Goal: Task Accomplishment & Management: Manage account settings

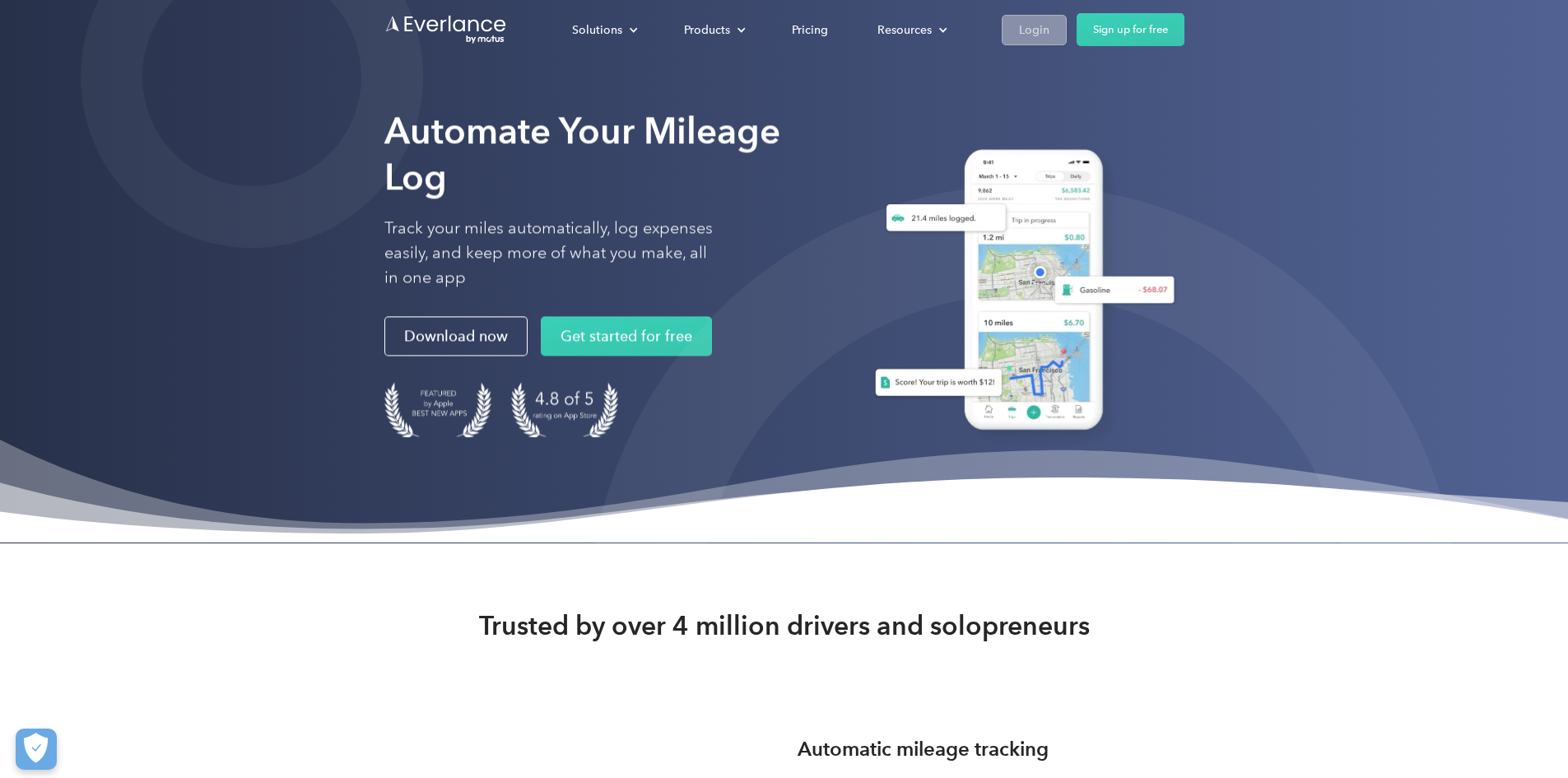
click at [1067, 33] on link "Login" at bounding box center [1035, 30] width 65 height 31
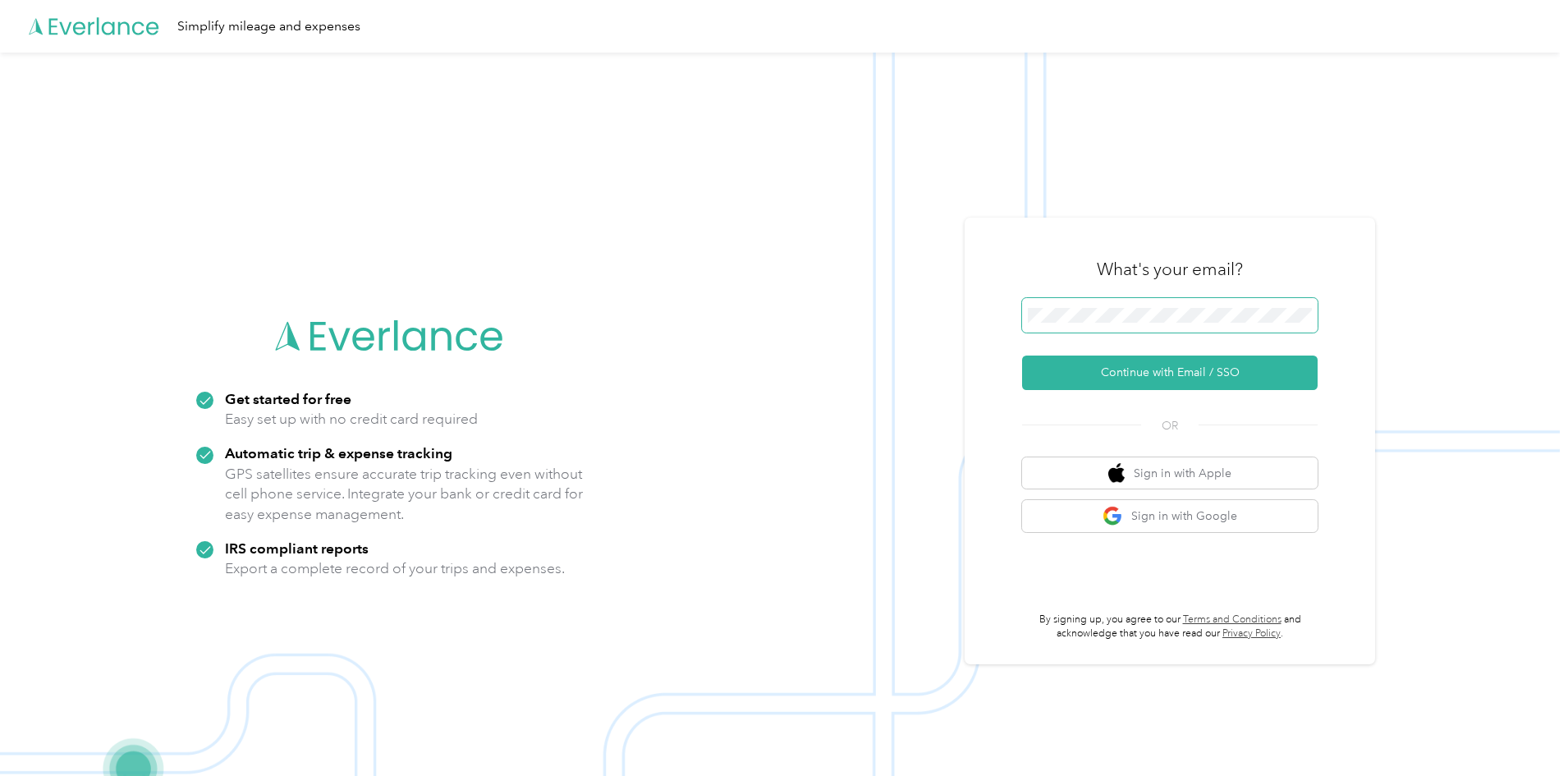
click at [1080, 305] on span at bounding box center [1169, 315] width 295 height 35
click at [1098, 389] on button "Continue with Email / SSO" at bounding box center [1169, 373] width 295 height 35
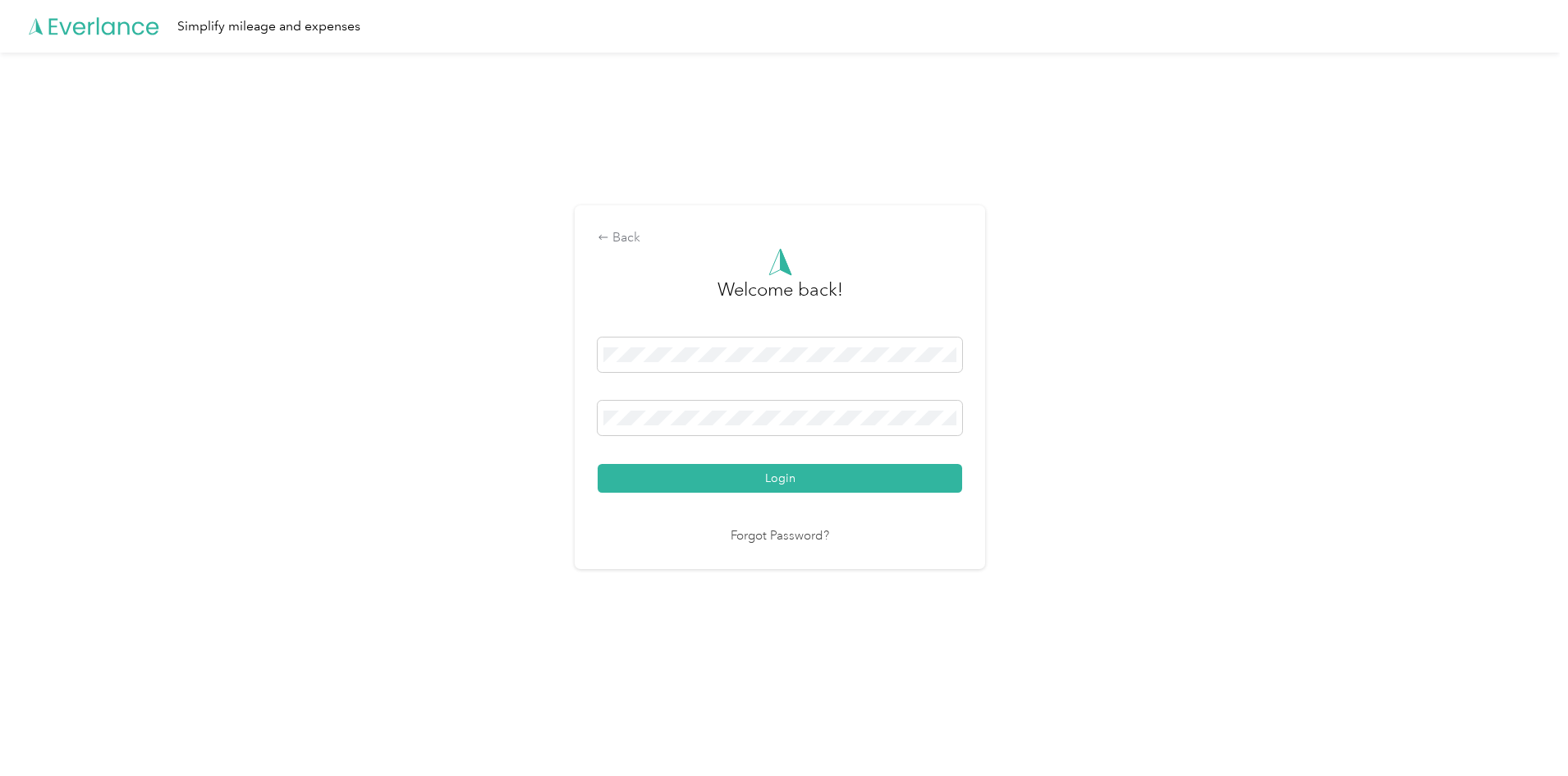
drag, startPoint x: 707, startPoint y: 482, endPoint x: 683, endPoint y: 482, distance: 24.0
click at [708, 482] on button "Login" at bounding box center [780, 477] width 365 height 29
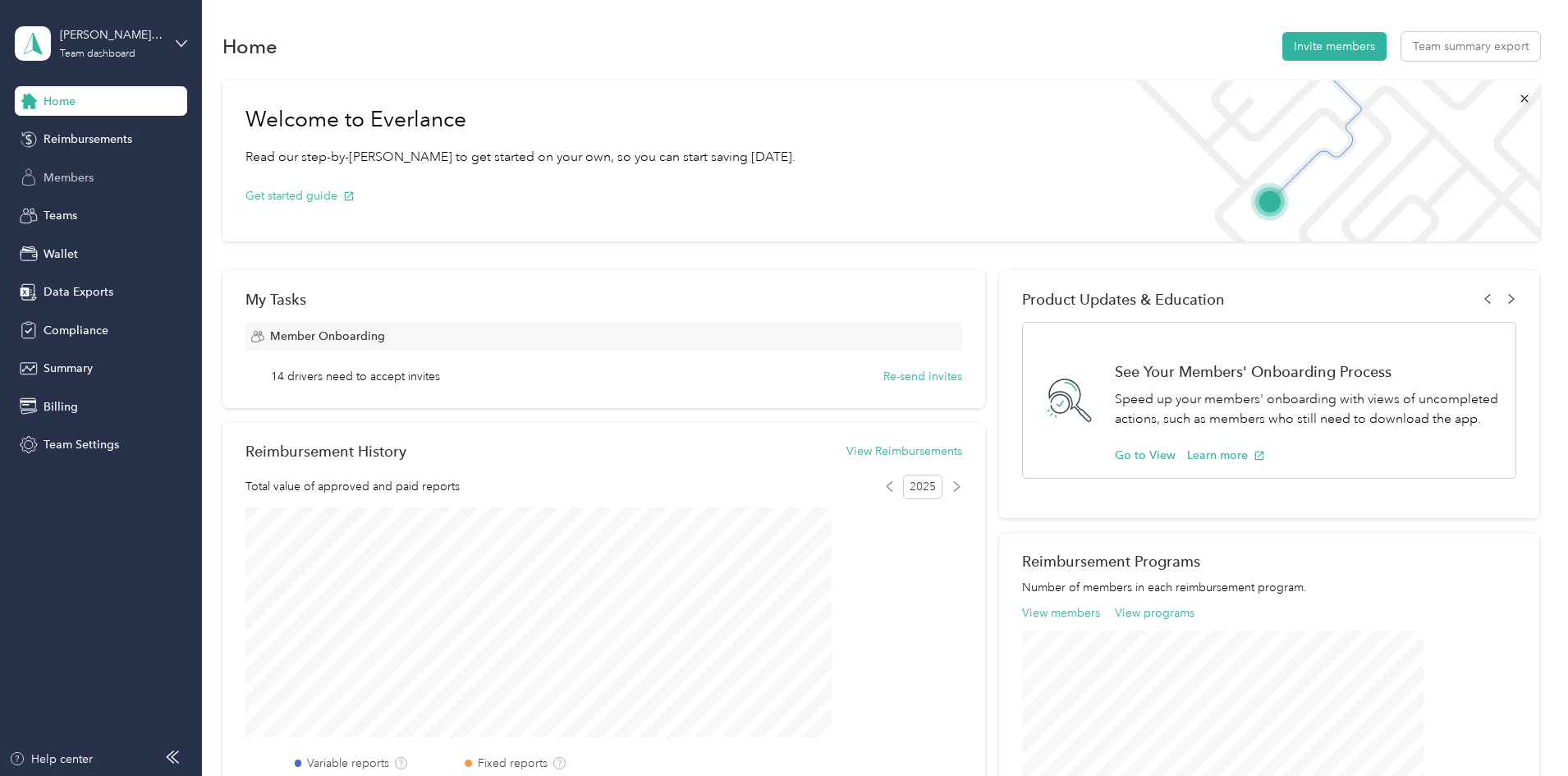
click at [65, 174] on span "Members" at bounding box center [68, 177] width 50 height 17
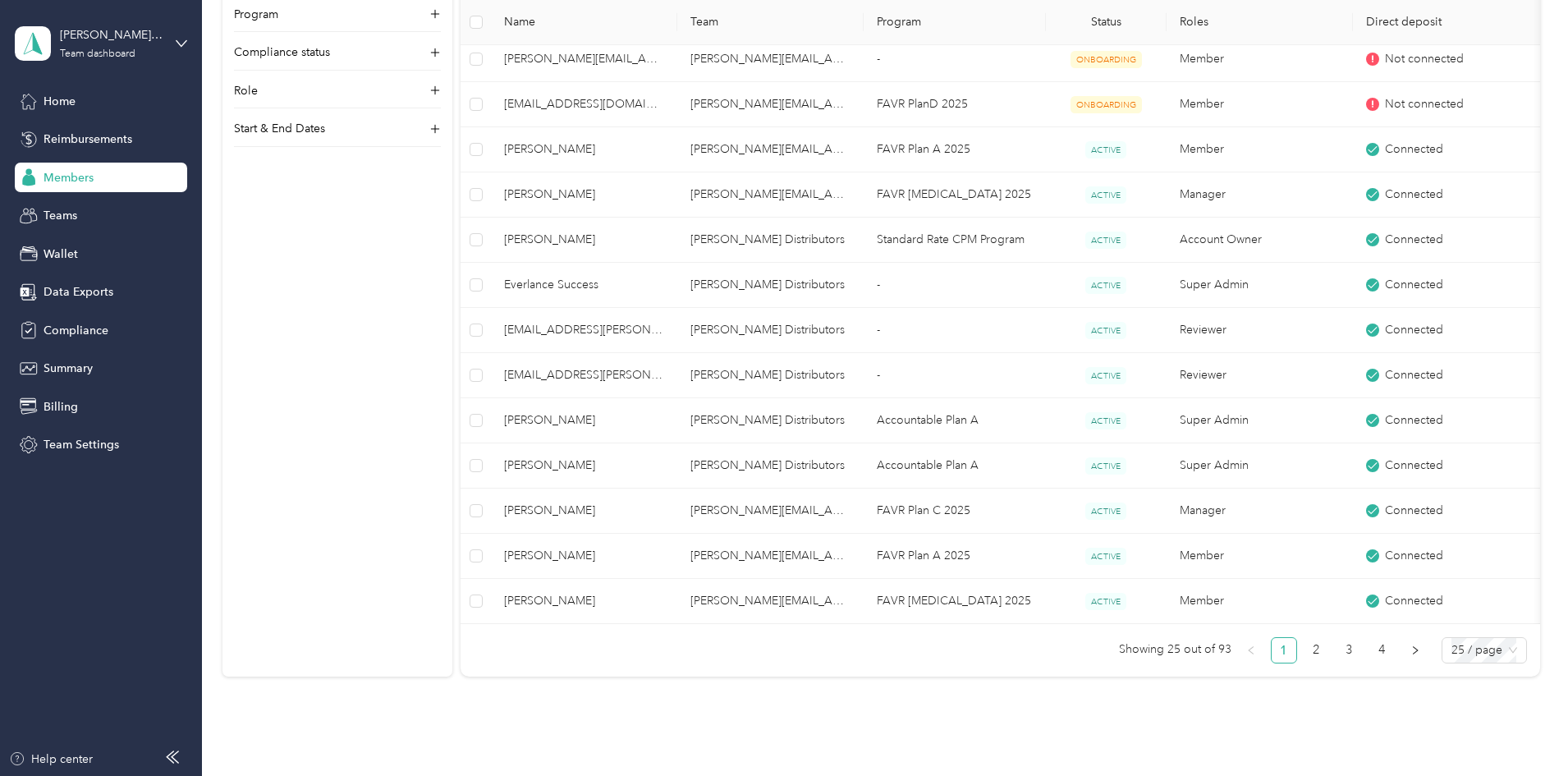
scroll to position [986, 0]
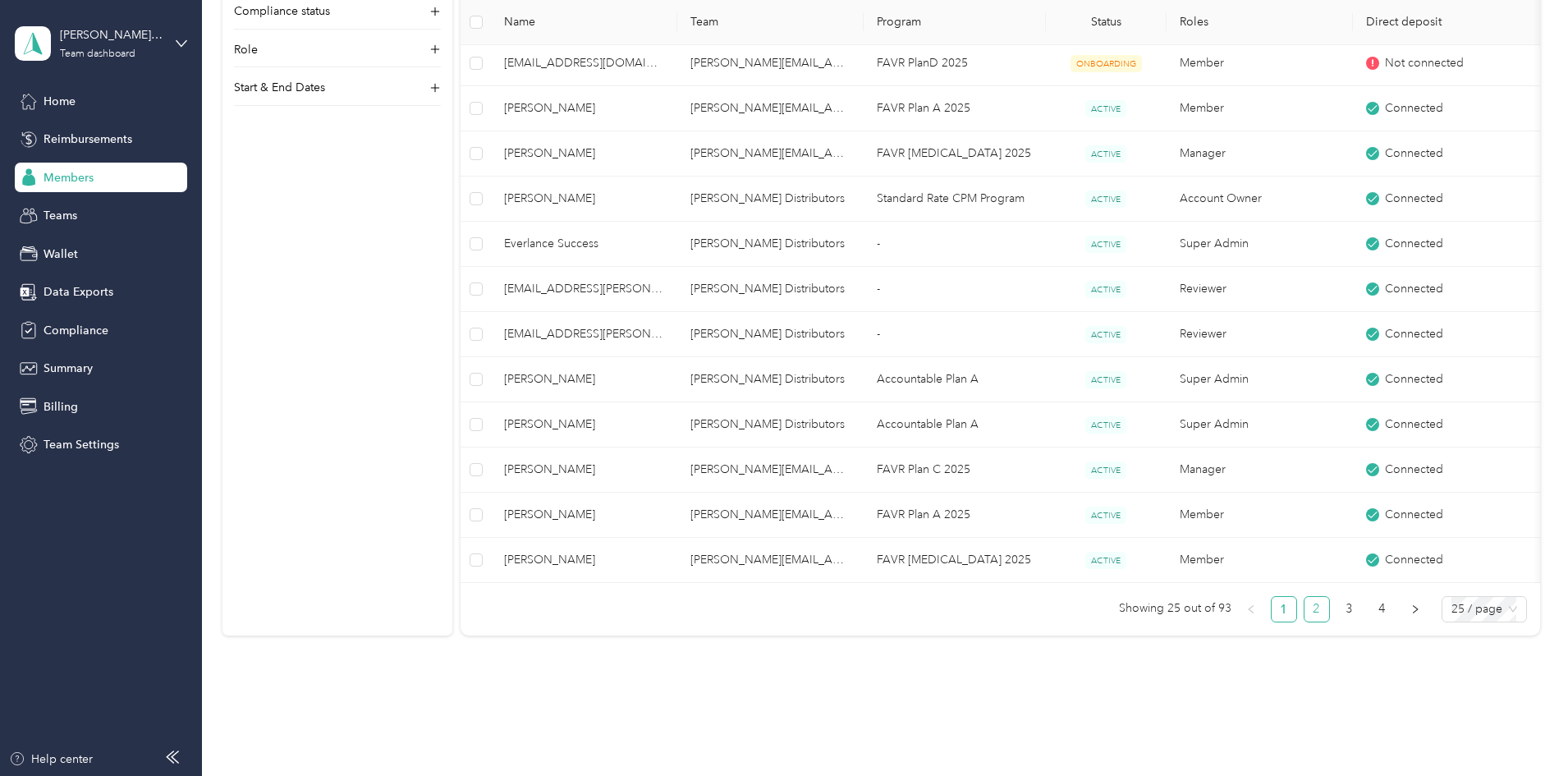
click at [1304, 622] on link "2" at bounding box center [1316, 609] width 25 height 25
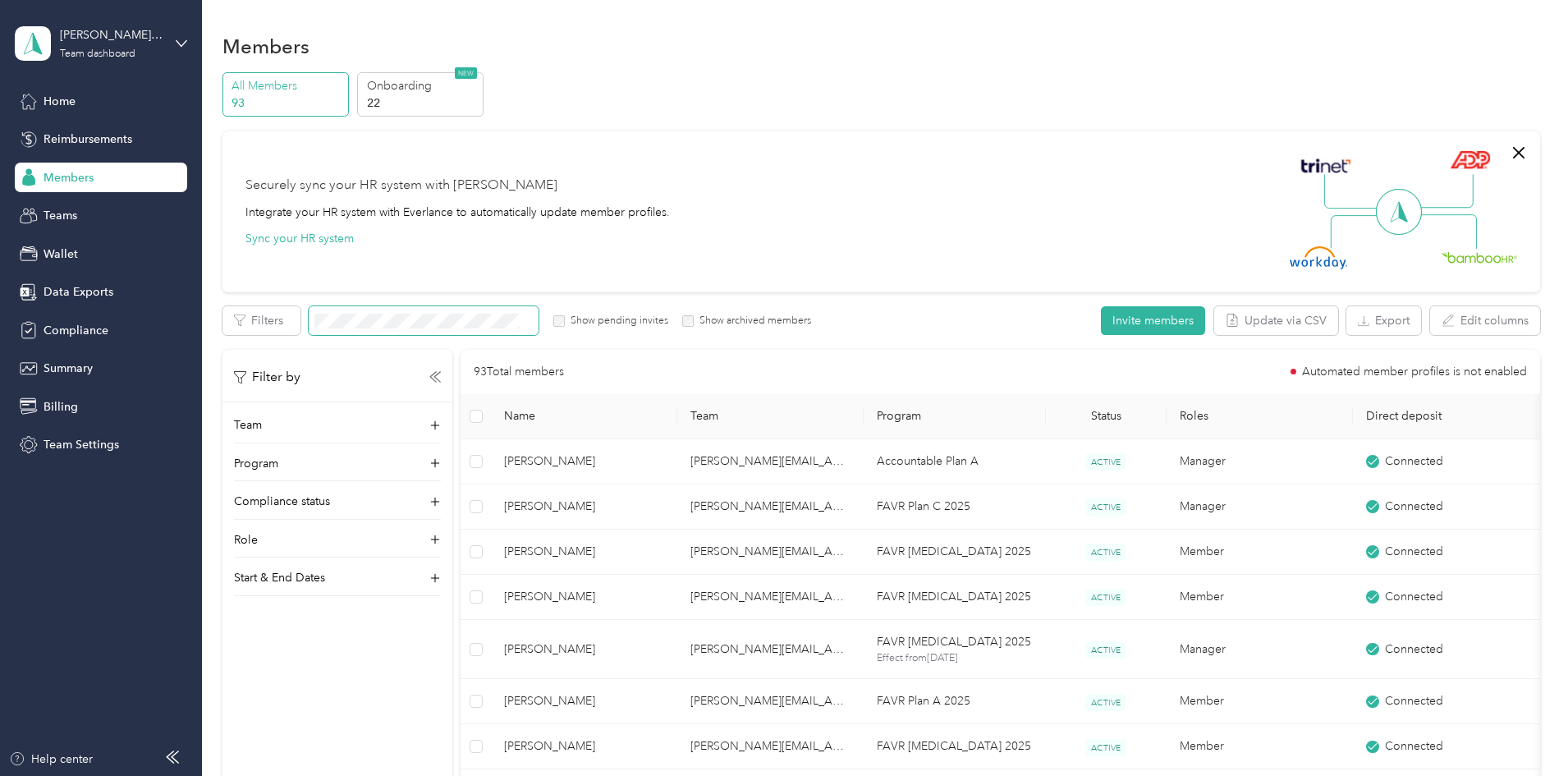
click at [464, 311] on span at bounding box center [423, 320] width 230 height 29
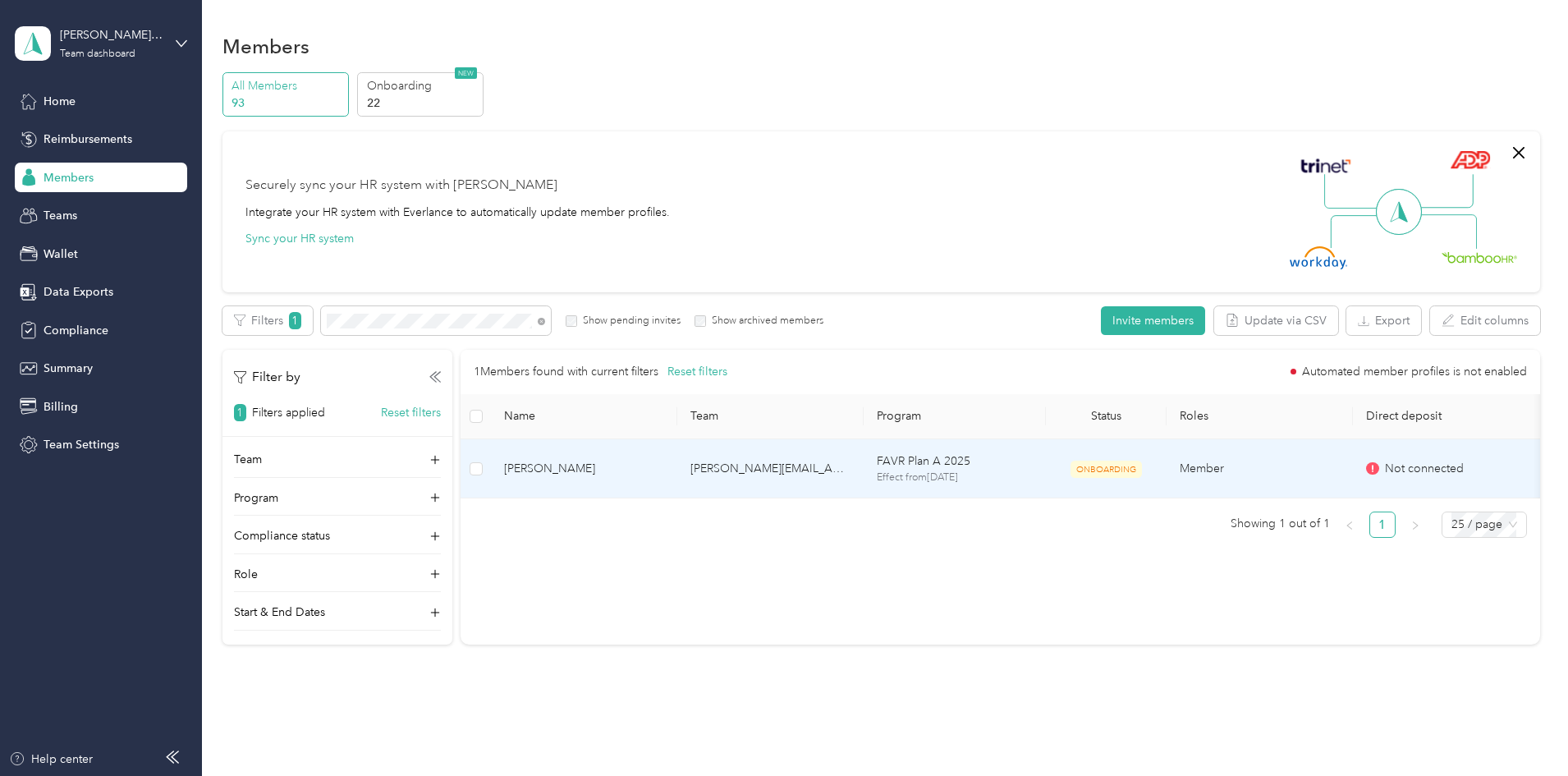
click at [664, 463] on span "[PERSON_NAME]" at bounding box center [584, 469] width 160 height 18
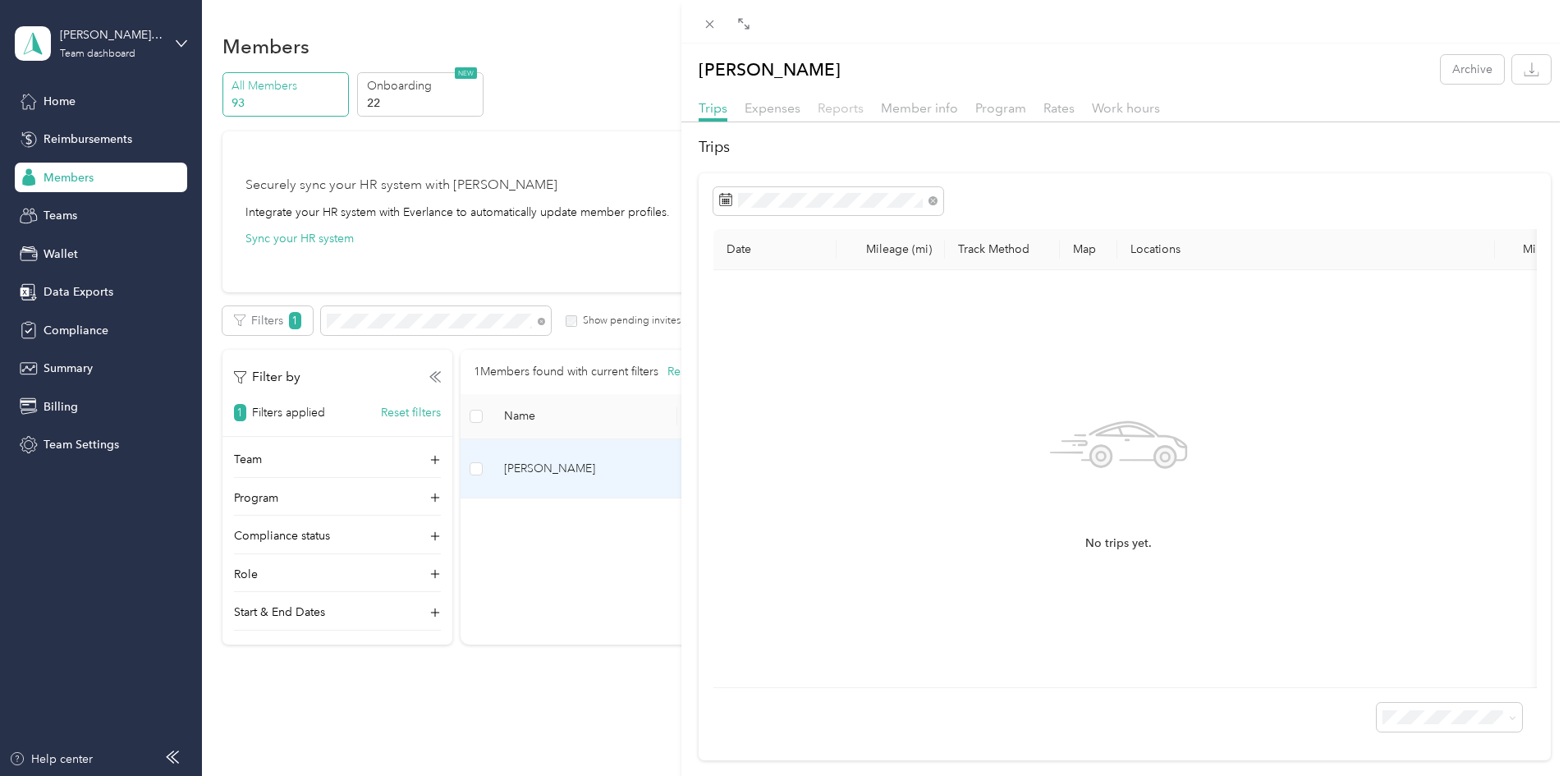
click at [844, 112] on span "Reports" at bounding box center [840, 108] width 46 height 16
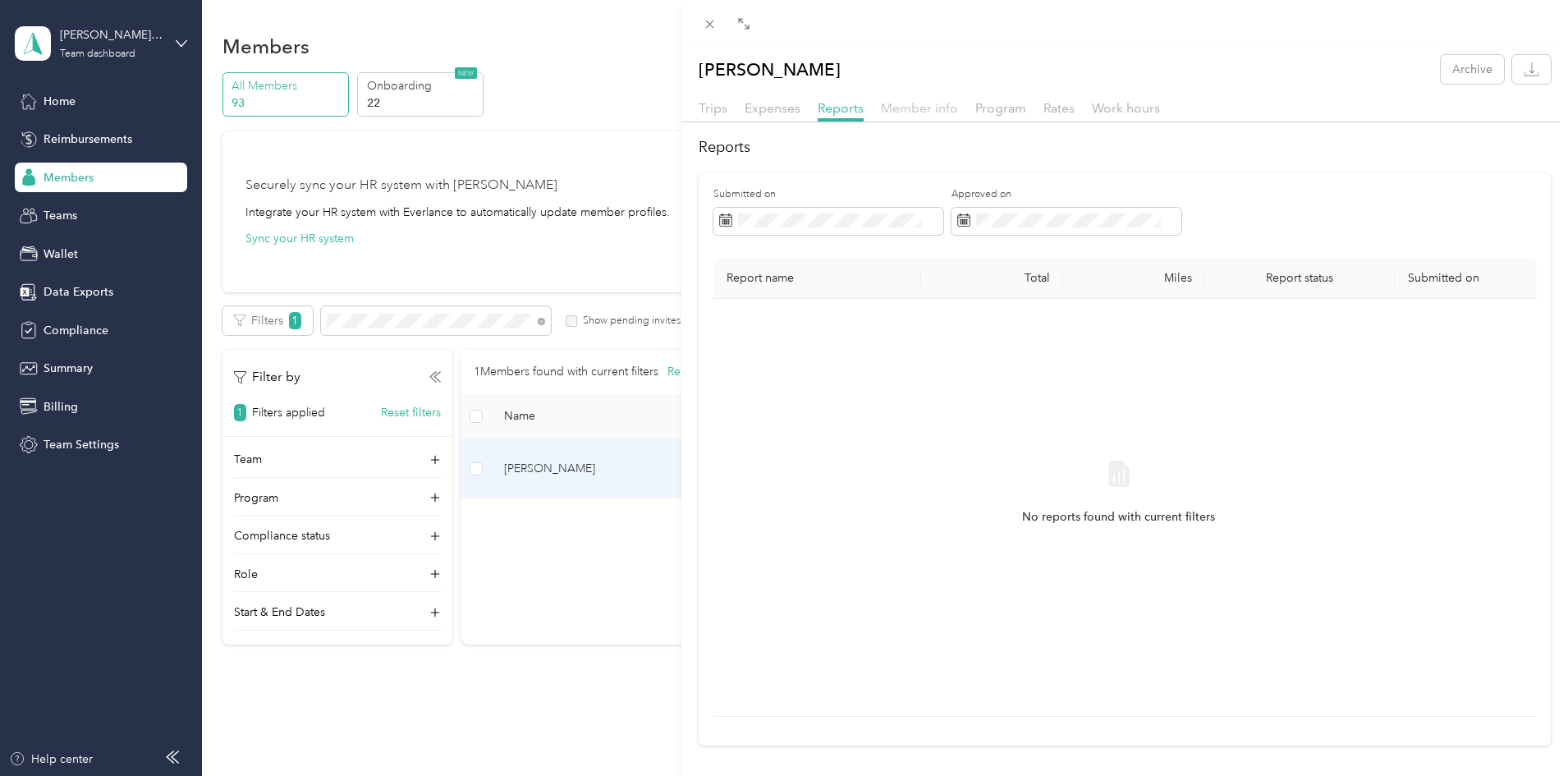
click at [935, 104] on span "Member info" at bounding box center [919, 108] width 77 height 16
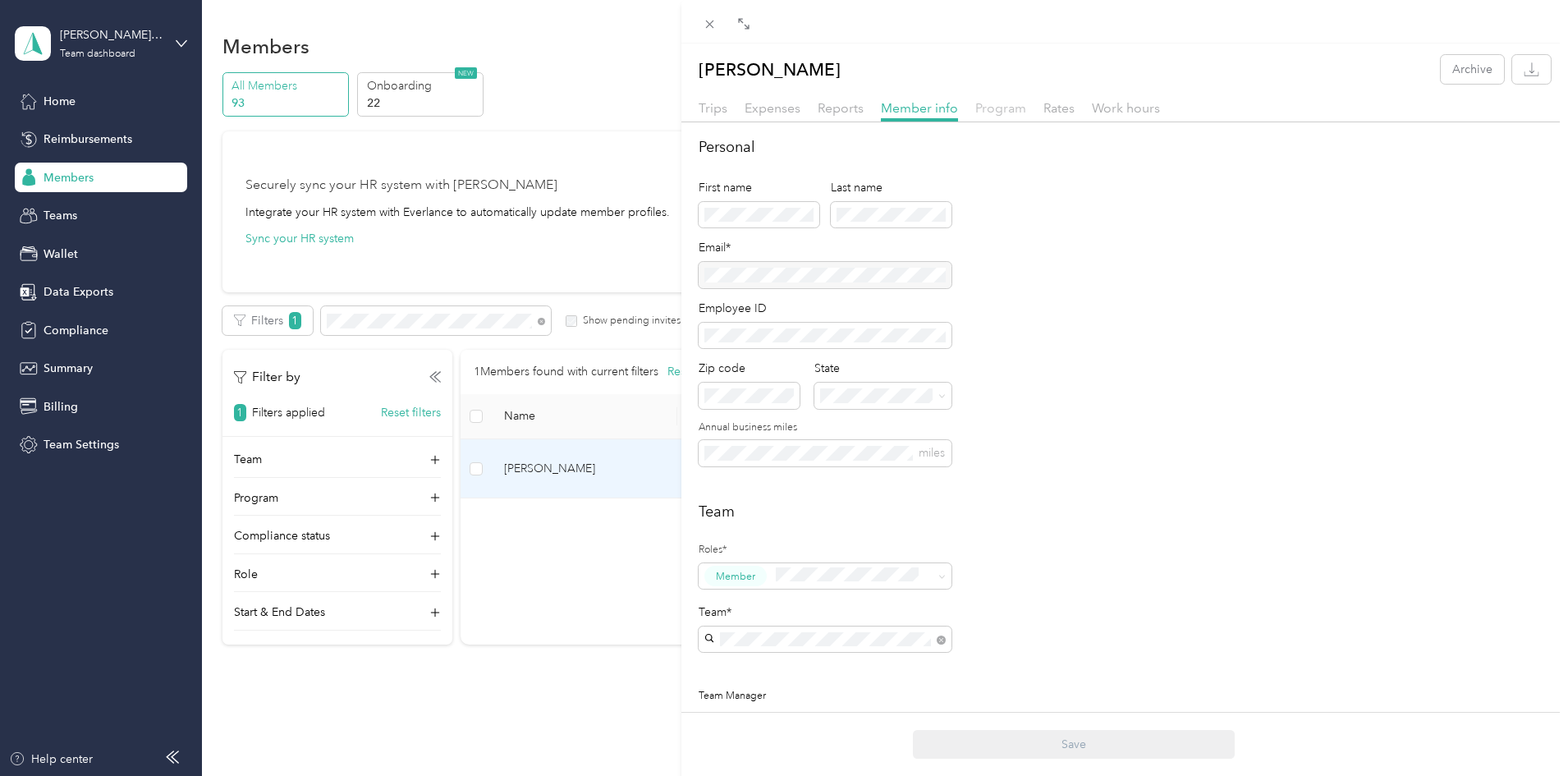
click at [1001, 112] on span "Program" at bounding box center [1001, 108] width 51 height 16
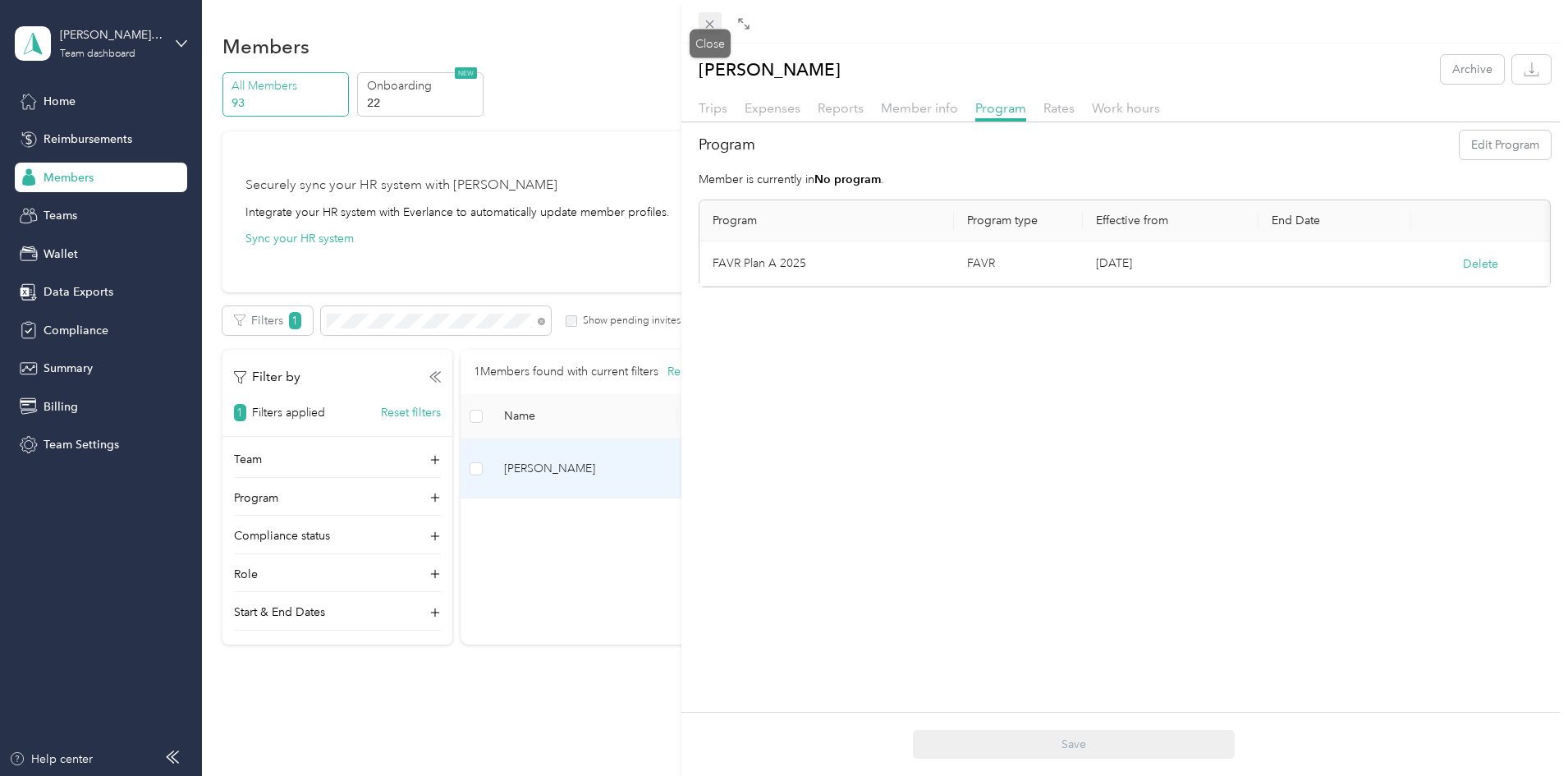
click at [706, 24] on icon at bounding box center [709, 24] width 14 height 14
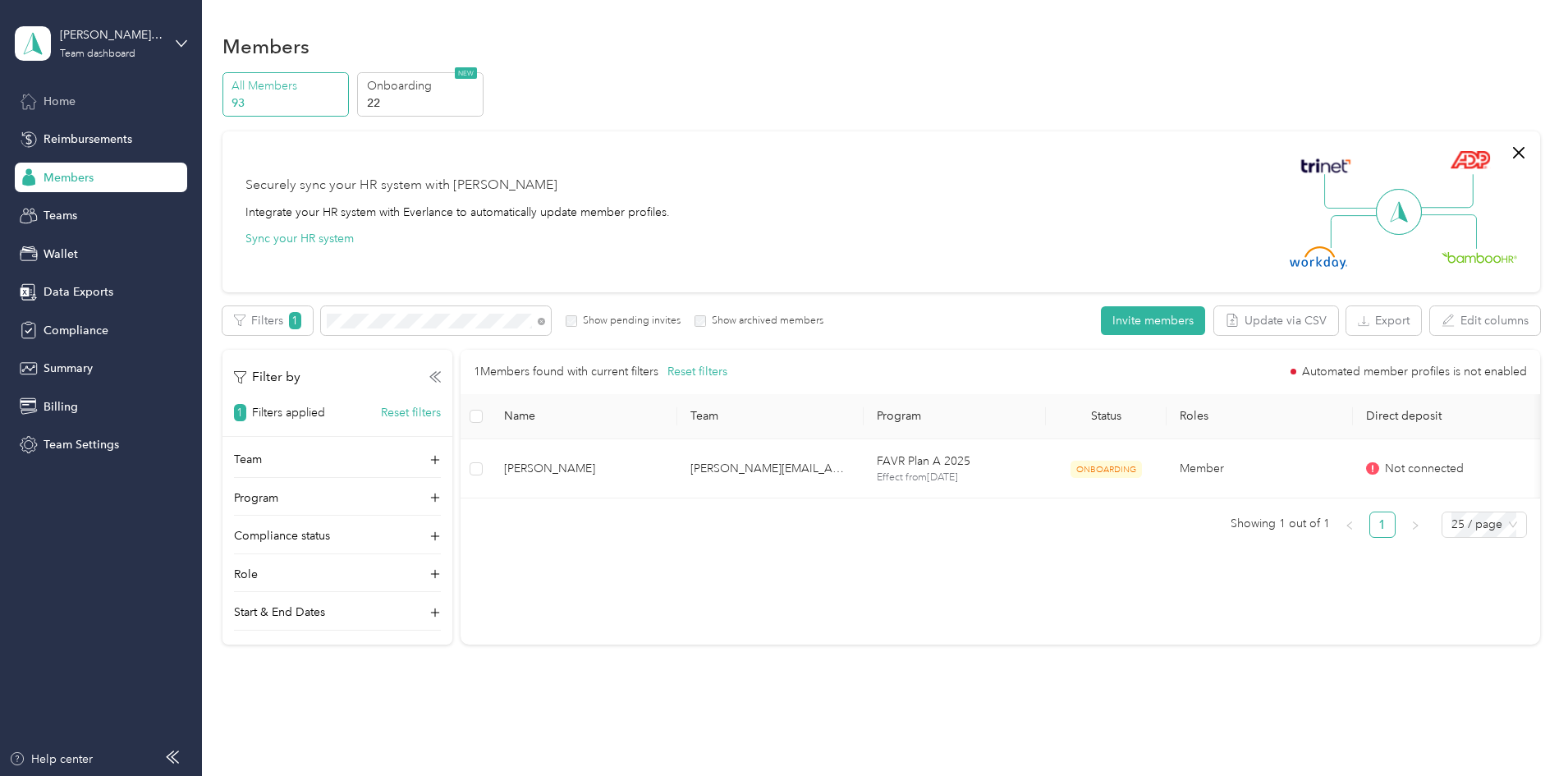
click at [58, 104] on span "Home" at bounding box center [59, 101] width 32 height 17
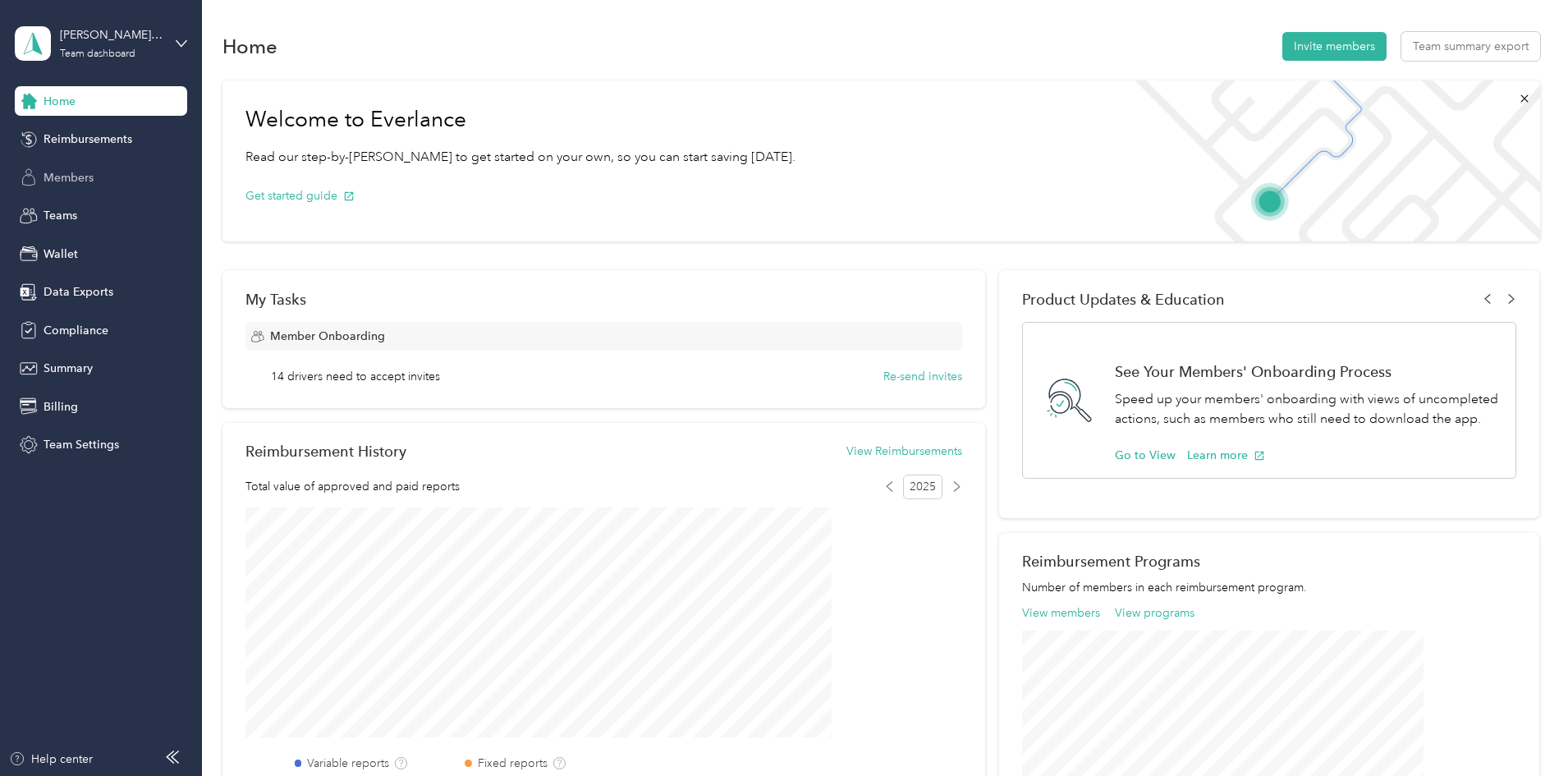
click at [46, 176] on span "Members" at bounding box center [68, 177] width 50 height 17
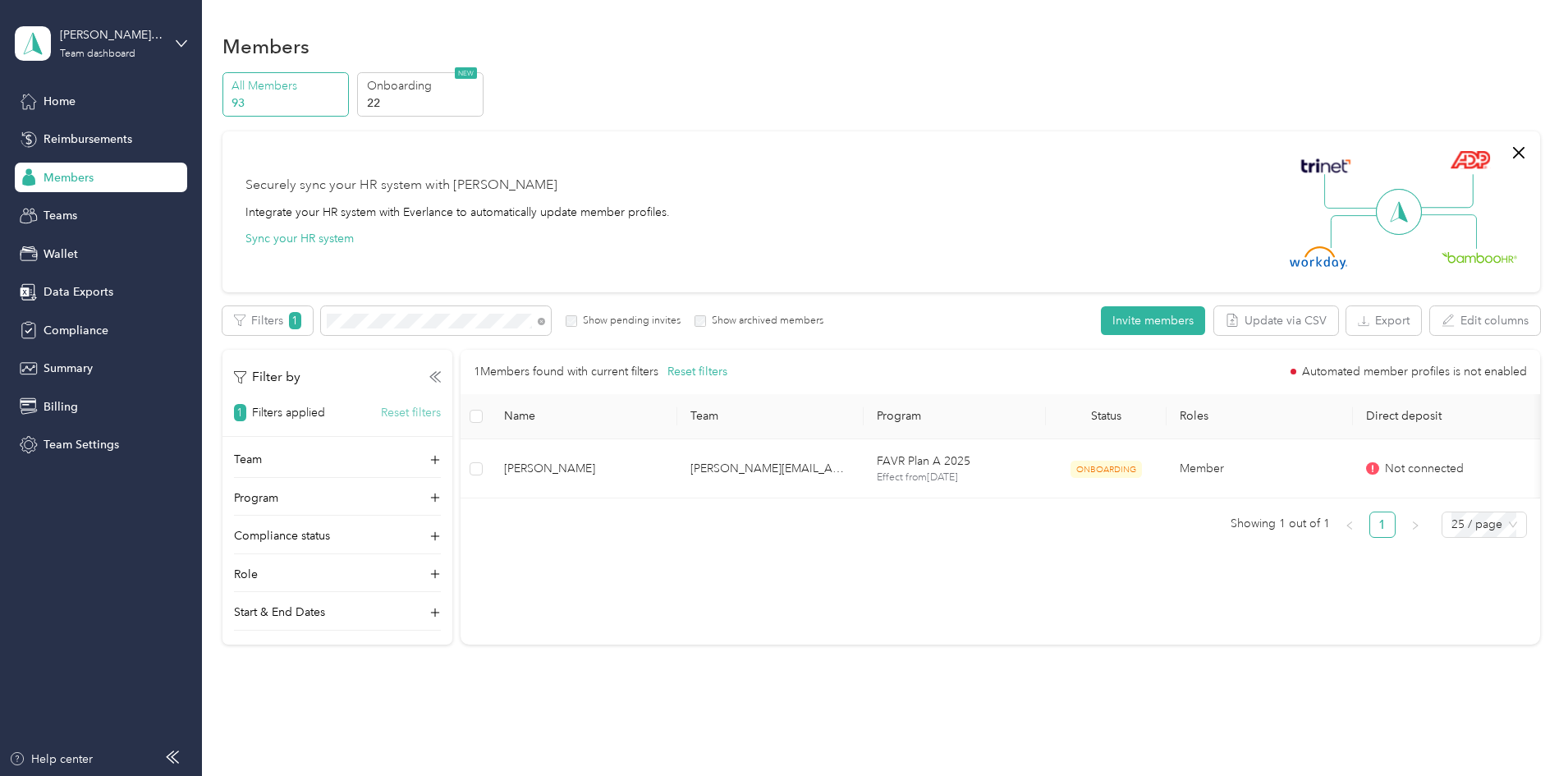
click at [441, 410] on button "Reset filters" at bounding box center [410, 412] width 60 height 17
